Goal: Book appointment/travel/reservation

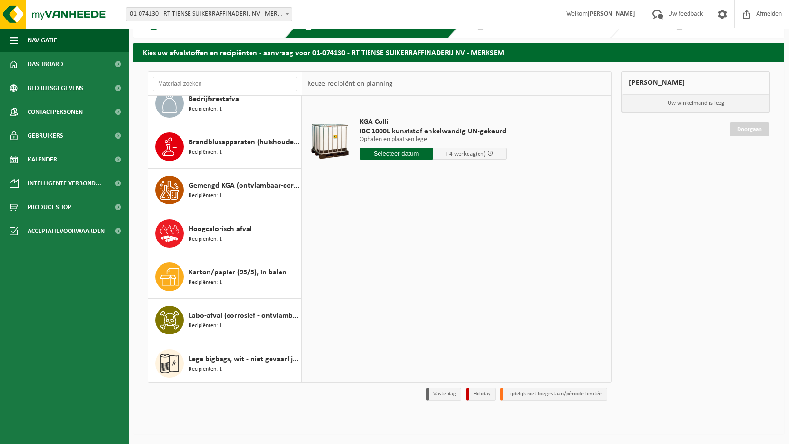
scroll to position [270, 0]
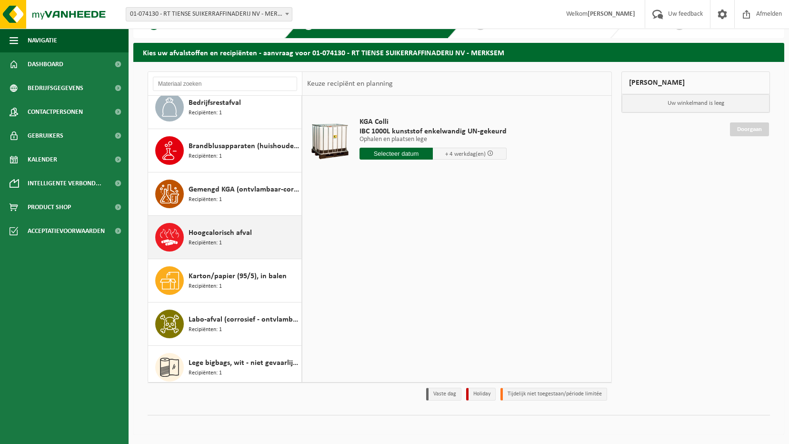
click at [218, 232] on span "Hoogcalorisch afval" at bounding box center [219, 232] width 63 height 11
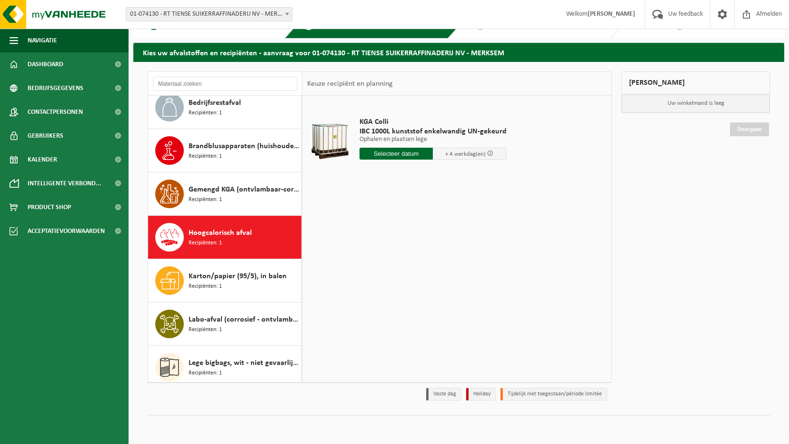
scroll to position [390, 0]
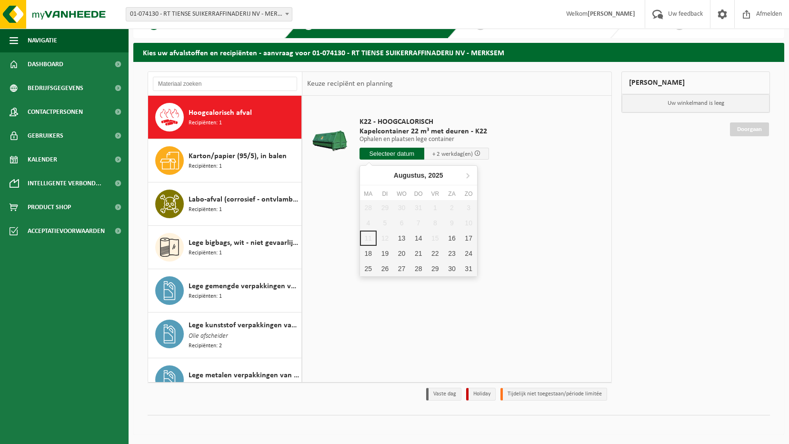
click at [417, 155] on input "text" at bounding box center [391, 154] width 65 height 12
click at [402, 236] on div "13" at bounding box center [401, 237] width 17 height 15
type input "Van 2025-08-13"
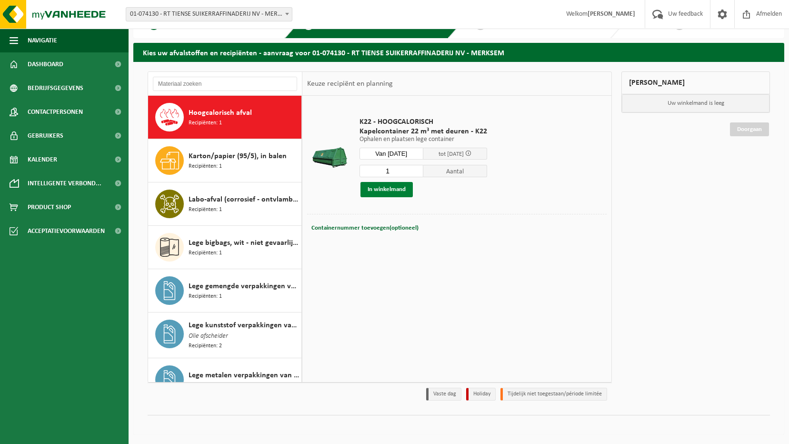
click at [393, 190] on button "In winkelmand" at bounding box center [386, 189] width 52 height 15
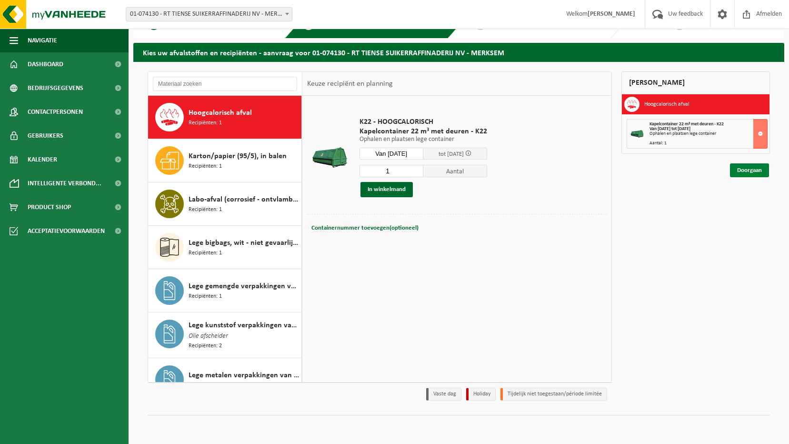
click at [740, 169] on link "Doorgaan" at bounding box center [749, 170] width 39 height 14
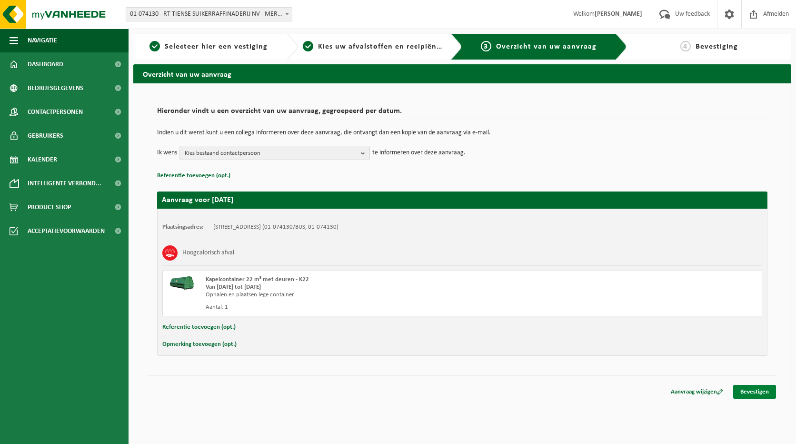
click at [758, 394] on link "Bevestigen" at bounding box center [754, 392] width 43 height 14
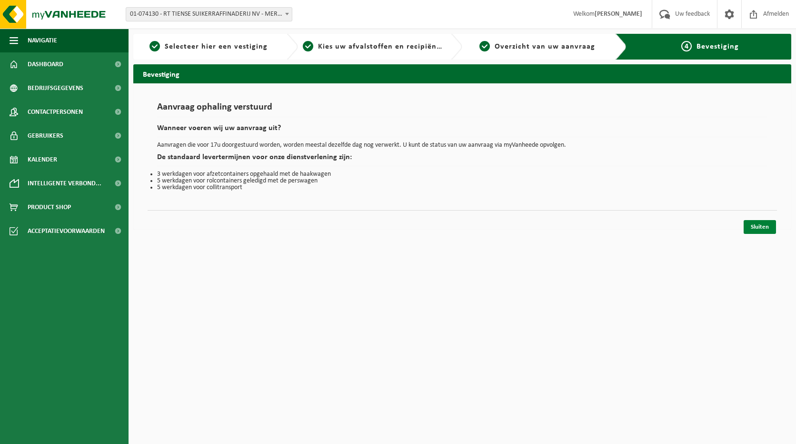
click at [753, 224] on link "Sluiten" at bounding box center [759, 227] width 32 height 14
